Goal: Task Accomplishment & Management: Use online tool/utility

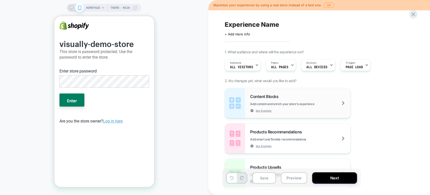
click at [319, 100] on div "Content Blocks Add content and enrich your store's experience See Example" at bounding box center [300, 103] width 100 height 18
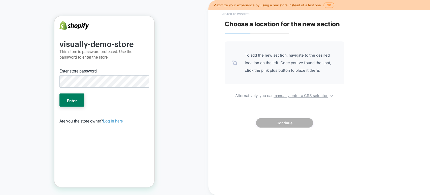
click at [226, 13] on button "< Back to widgets" at bounding box center [236, 14] width 32 height 8
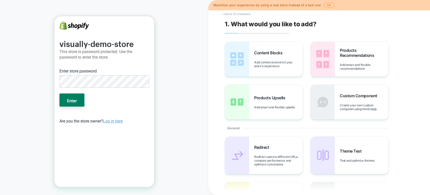
click at [231, 14] on button "< Back to changes" at bounding box center [236, 14] width 33 height 8
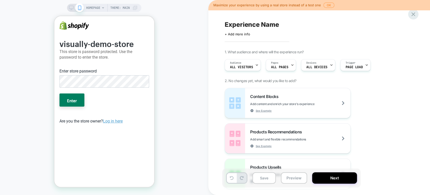
click at [417, 13] on div at bounding box center [413, 14] width 10 height 10
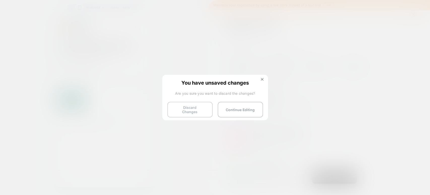
click at [194, 111] on button "Discard Changes" at bounding box center [189, 110] width 45 height 16
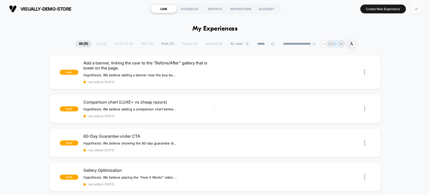
click at [418, 9] on div "JR" at bounding box center [416, 9] width 10 height 10
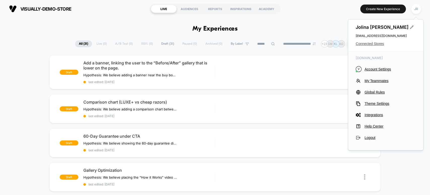
click at [379, 42] on span "Connected Stores" at bounding box center [386, 44] width 60 height 4
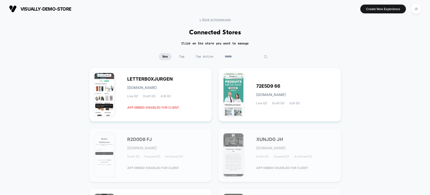
click at [244, 57] on input at bounding box center [246, 56] width 50 height 7
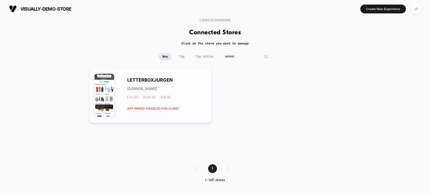
type input "********"
click at [190, 104] on div "LETTERBOXJURGEN [DOMAIN_NAME] Live (0) Draft (0) A/B (0) APP EMBED DISABLED FOR…" at bounding box center [167, 95] width 80 height 35
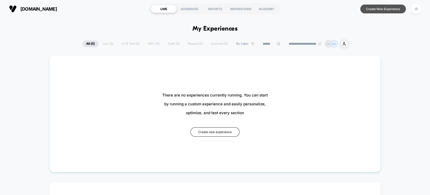
click at [389, 7] on button "Create New Experience" at bounding box center [383, 9] width 46 height 9
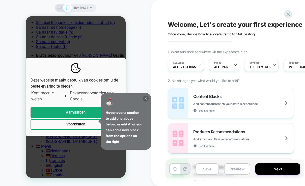
click at [145, 98] on icon at bounding box center [146, 99] width 6 height 6
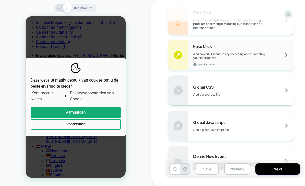
scroll to position [308, 0]
